Goal: Information Seeking & Learning: Learn about a topic

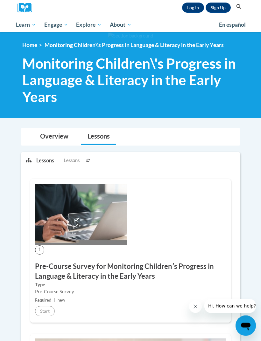
scroll to position [70, 0]
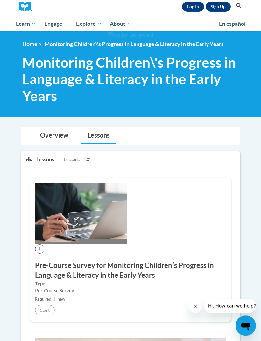
click at [53, 257] on div "1 Pre-Course Survey for Monitoring Childrenʹs Progress in Language & Literacy i…" at bounding box center [130, 250] width 200 height 144
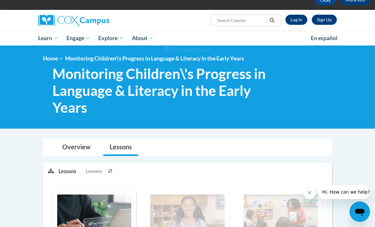
scroll to position [0, 0]
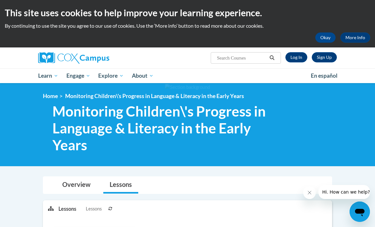
click at [297, 61] on link "Log In" at bounding box center [297, 57] width 22 height 10
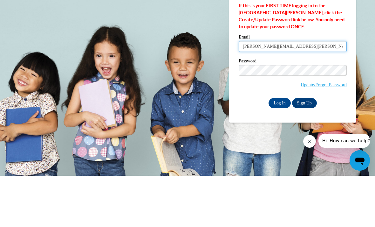
type input "aneesha.d.kelly@gmail.com"
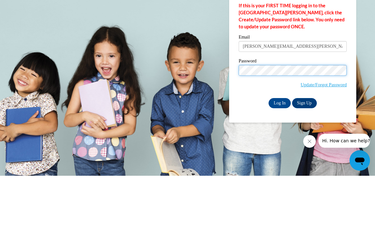
click at [280, 149] on input "Log In" at bounding box center [280, 154] width 22 height 10
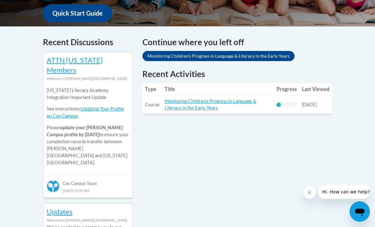
scroll to position [251, 0]
click at [218, 98] on link "Monitoring Children's Progress in Language & Literacy in the Early Years" at bounding box center [211, 104] width 92 height 12
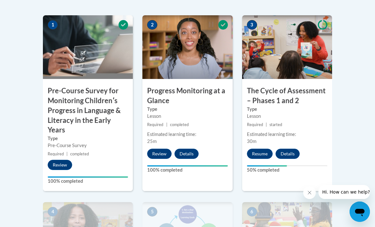
scroll to position [269, 0]
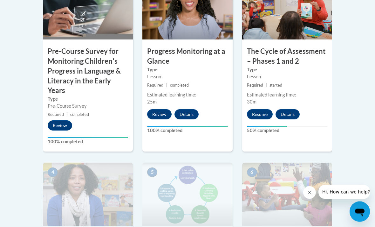
click at [256, 117] on button "Resume" at bounding box center [260, 114] width 26 height 10
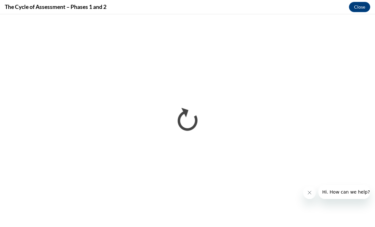
scroll to position [0, 0]
click at [306, 191] on button "Close message from company" at bounding box center [309, 192] width 13 height 13
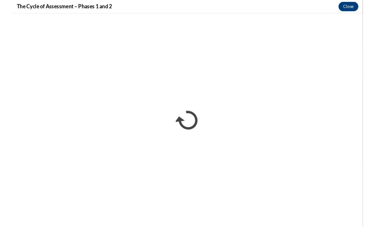
scroll to position [269, 0]
